Goal: Transaction & Acquisition: Download file/media

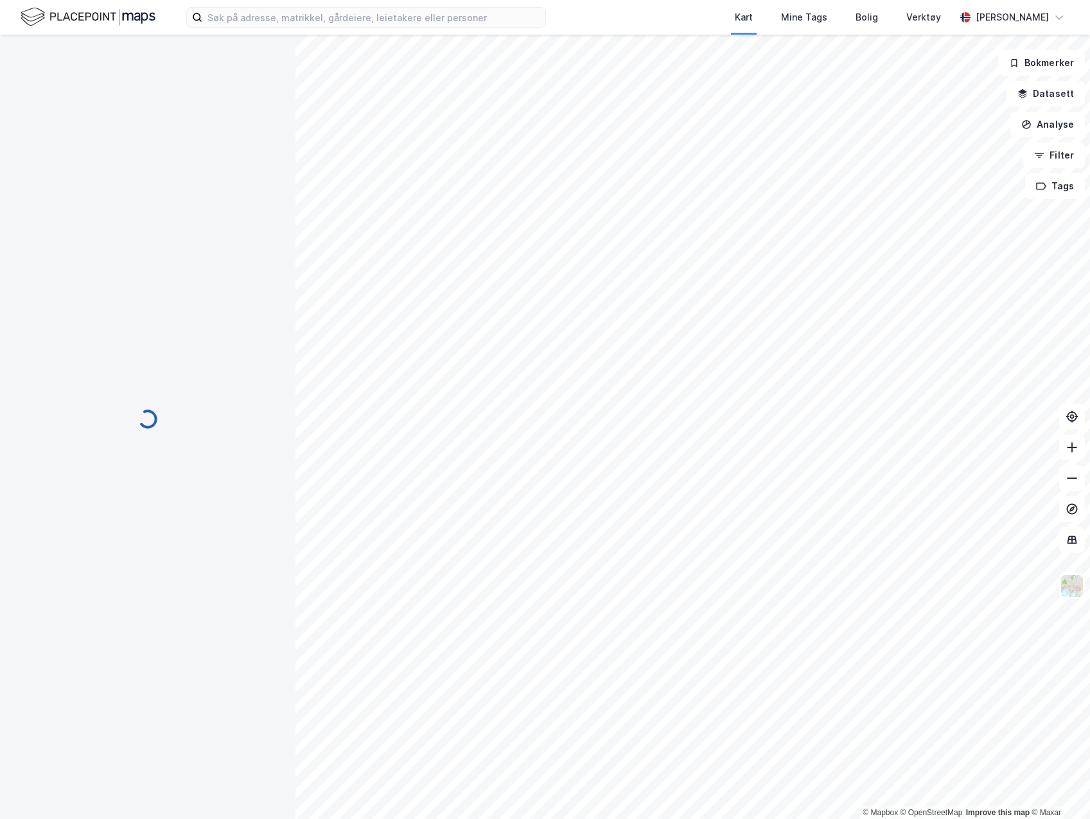
click at [334, 32] on div "Kart Mine Tags Bolig Verktøy [PERSON_NAME]" at bounding box center [545, 17] width 1090 height 35
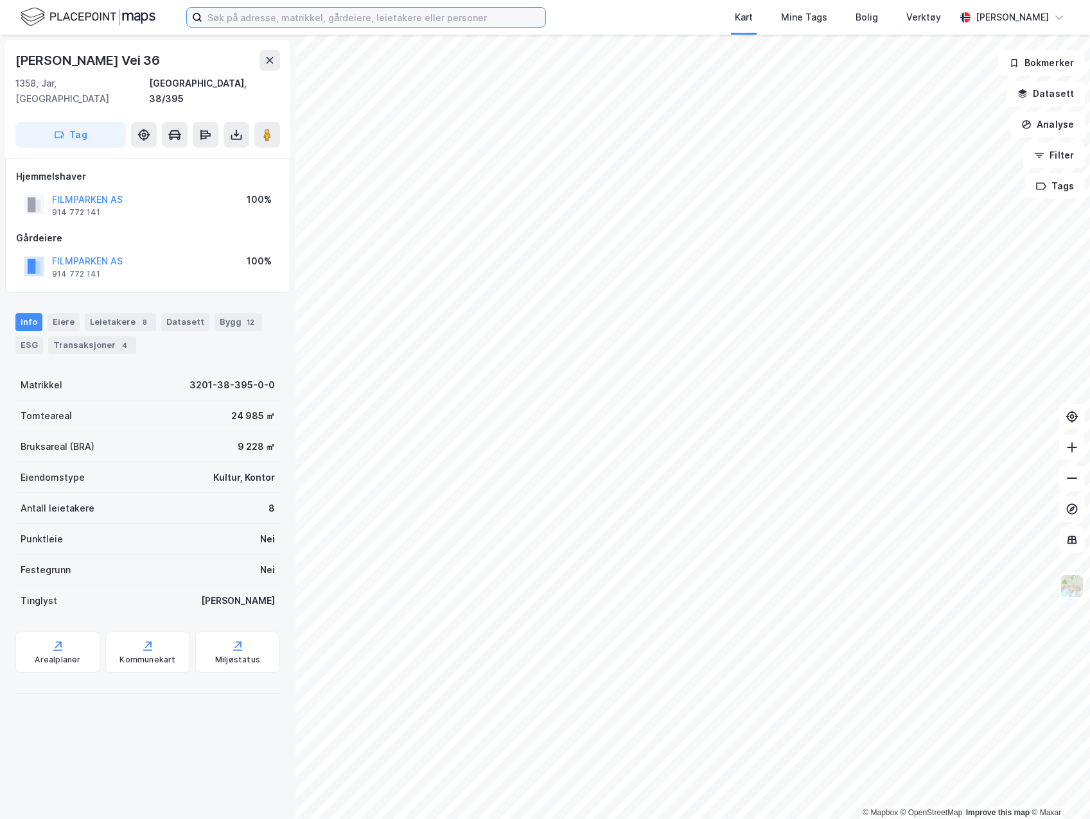
click at [335, 20] on input at bounding box center [373, 17] width 343 height 19
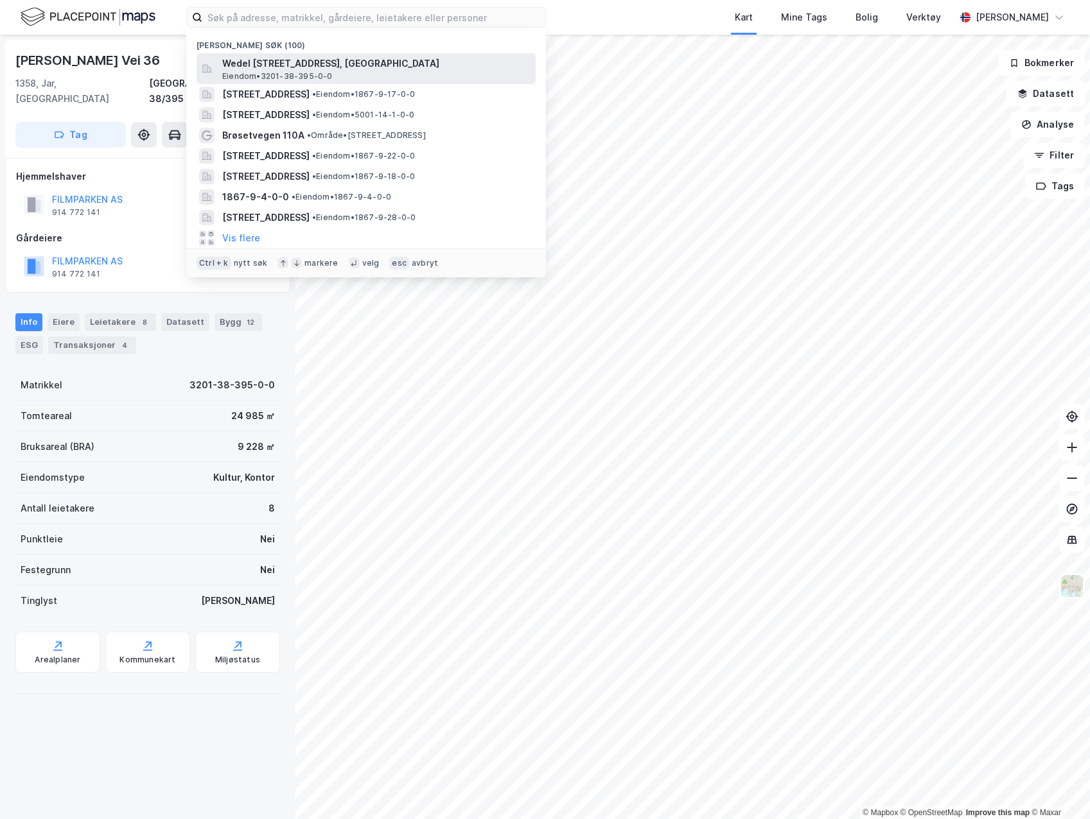
click at [272, 70] on span "Wedel [STREET_ADDRESS], [GEOGRAPHIC_DATA]" at bounding box center [376, 63] width 308 height 15
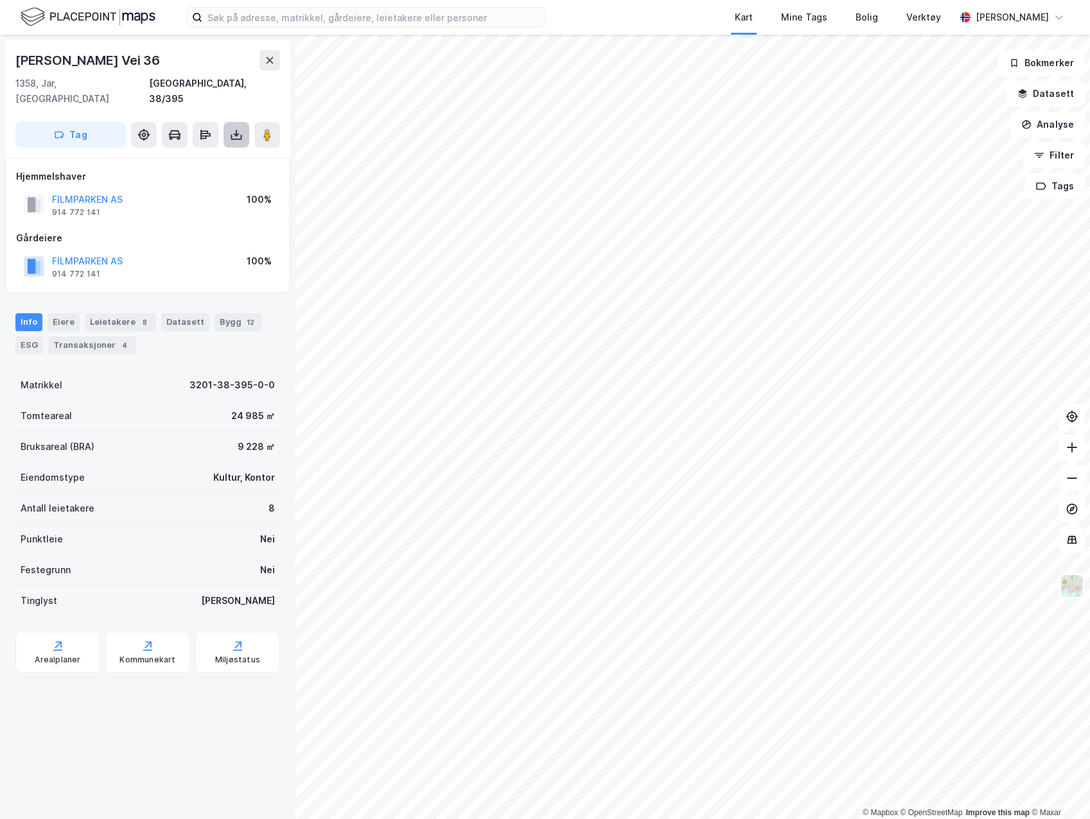
click at [236, 134] on icon at bounding box center [236, 135] width 5 height 3
click at [187, 155] on div "Last ned grunnbok" at bounding box center [172, 160] width 74 height 10
